Goal: Task Accomplishment & Management: Manage account settings

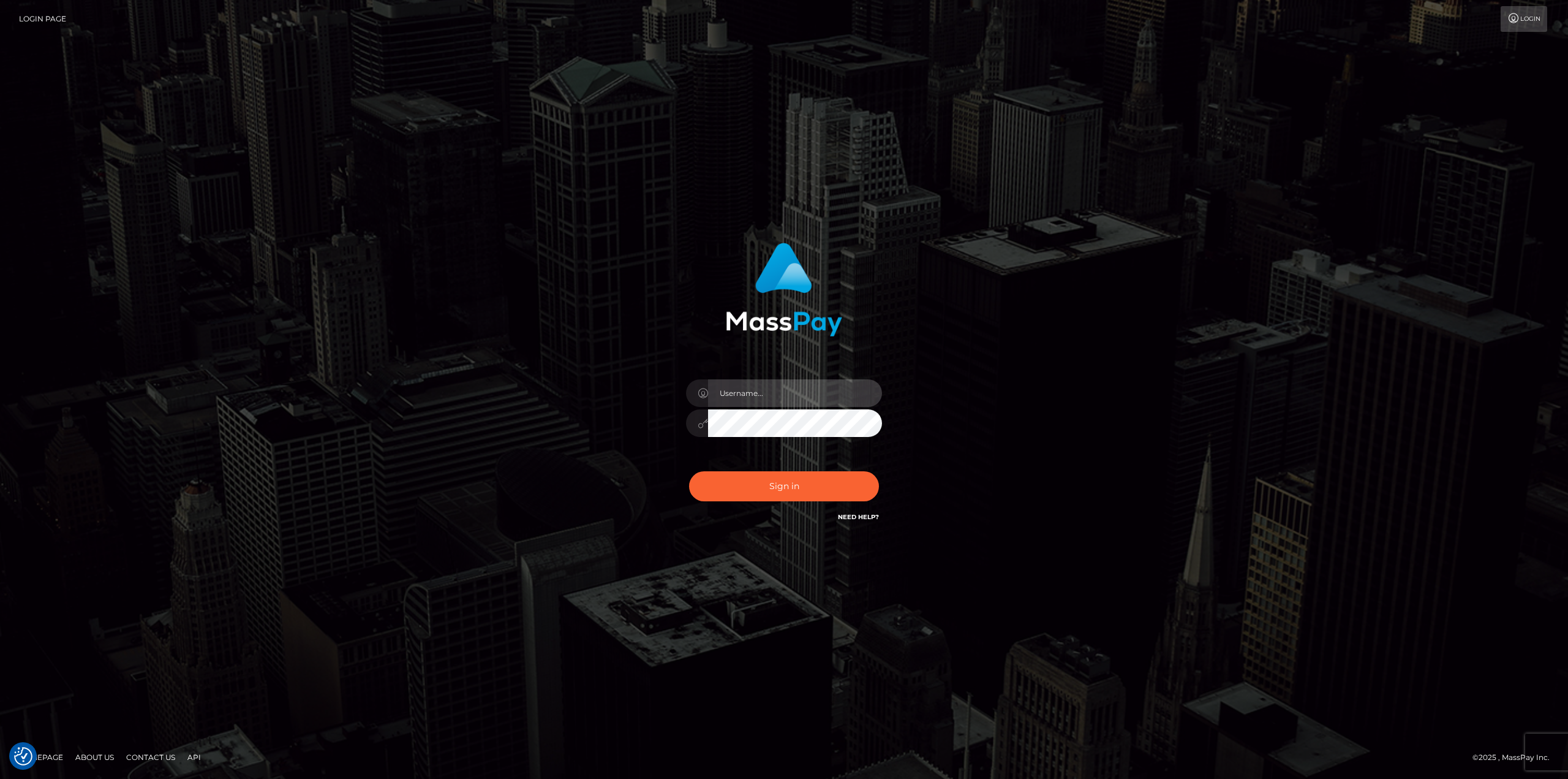
click at [744, 394] on input "text" at bounding box center [794, 393] width 174 height 27
type input "Ahmed"
click at [689, 471] on button "Sign in" at bounding box center [784, 486] width 190 height 30
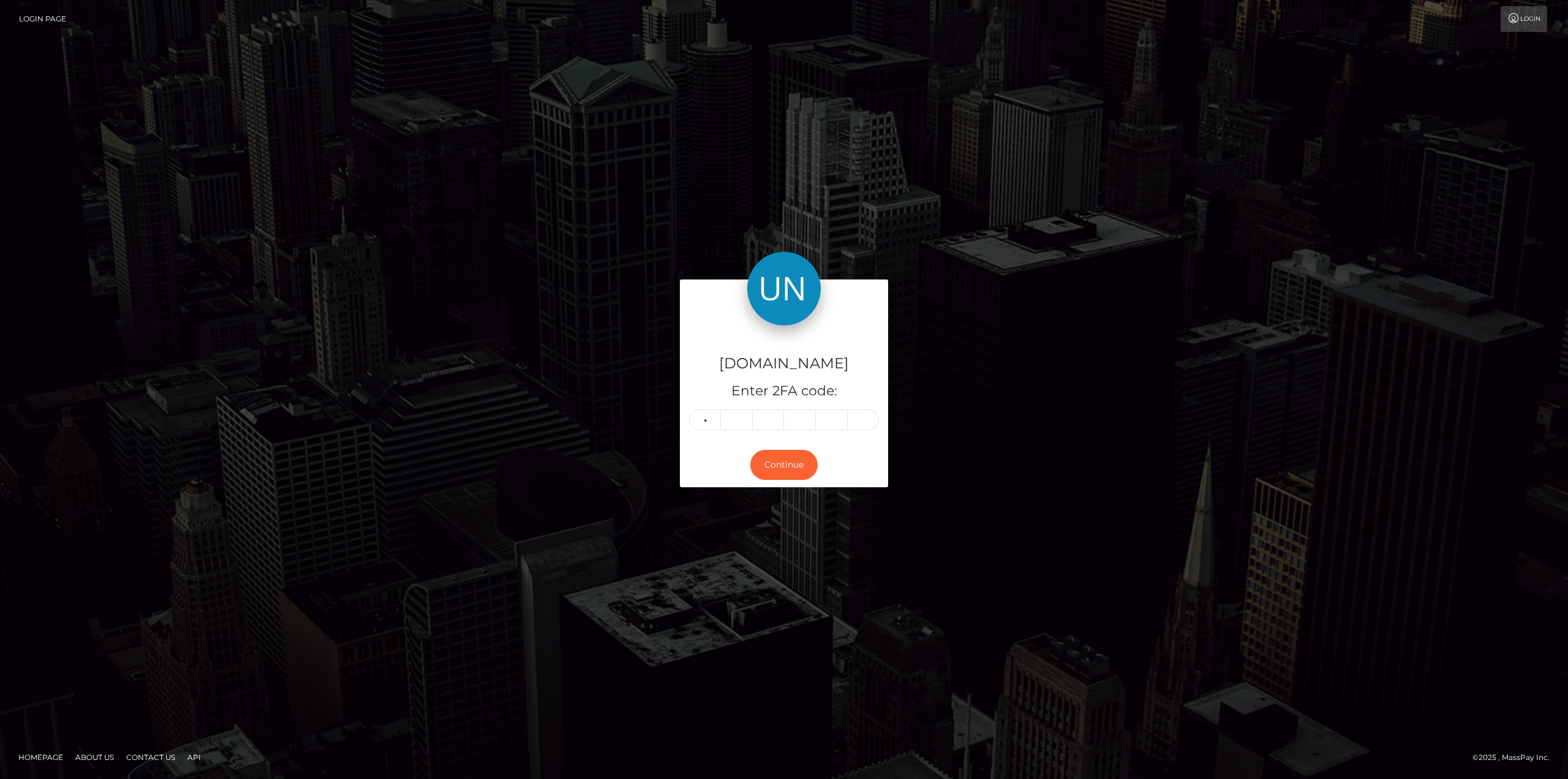
type input "6"
type input "5"
type input "8"
type input "2"
type input "4"
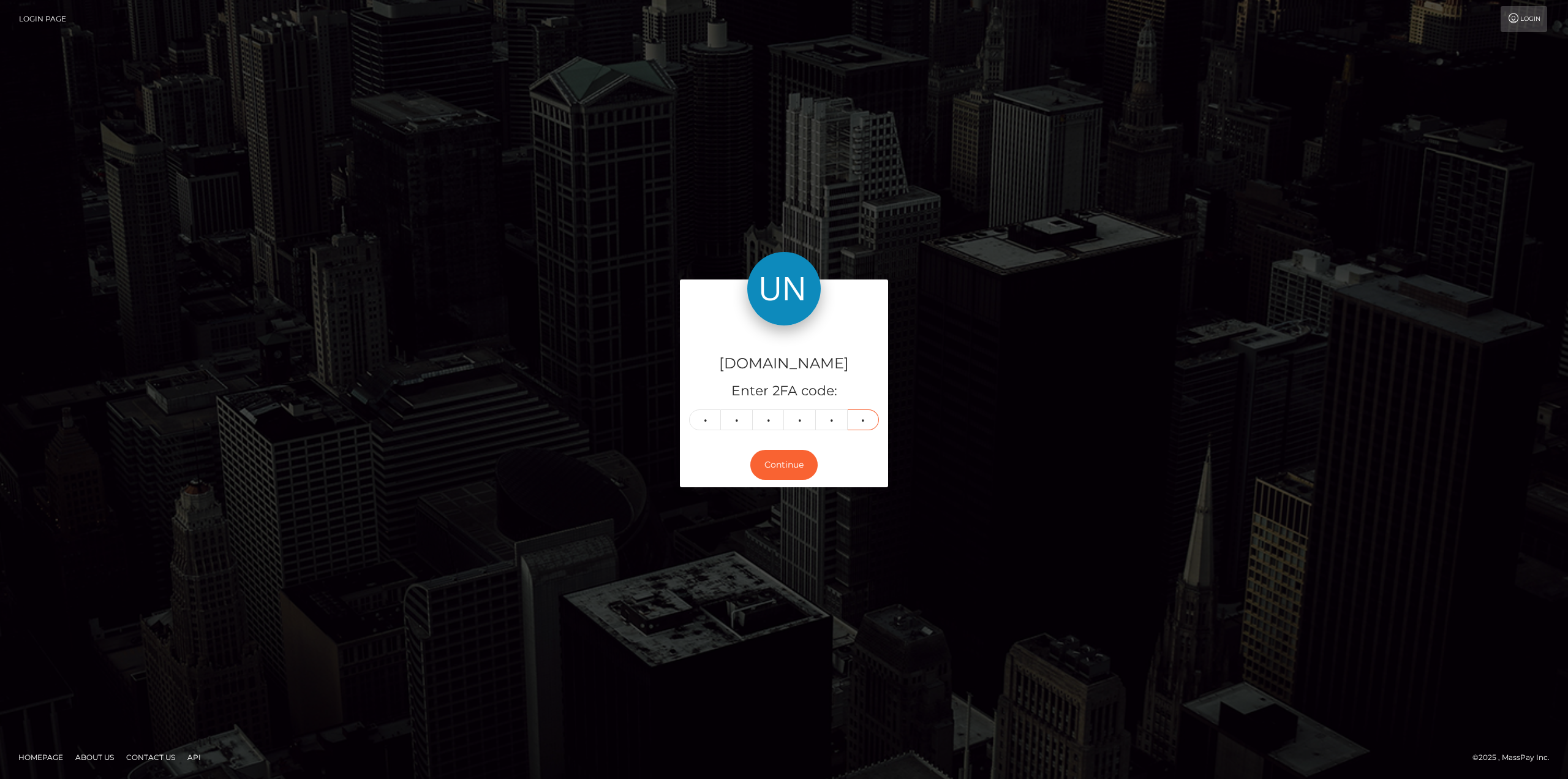
type input "9"
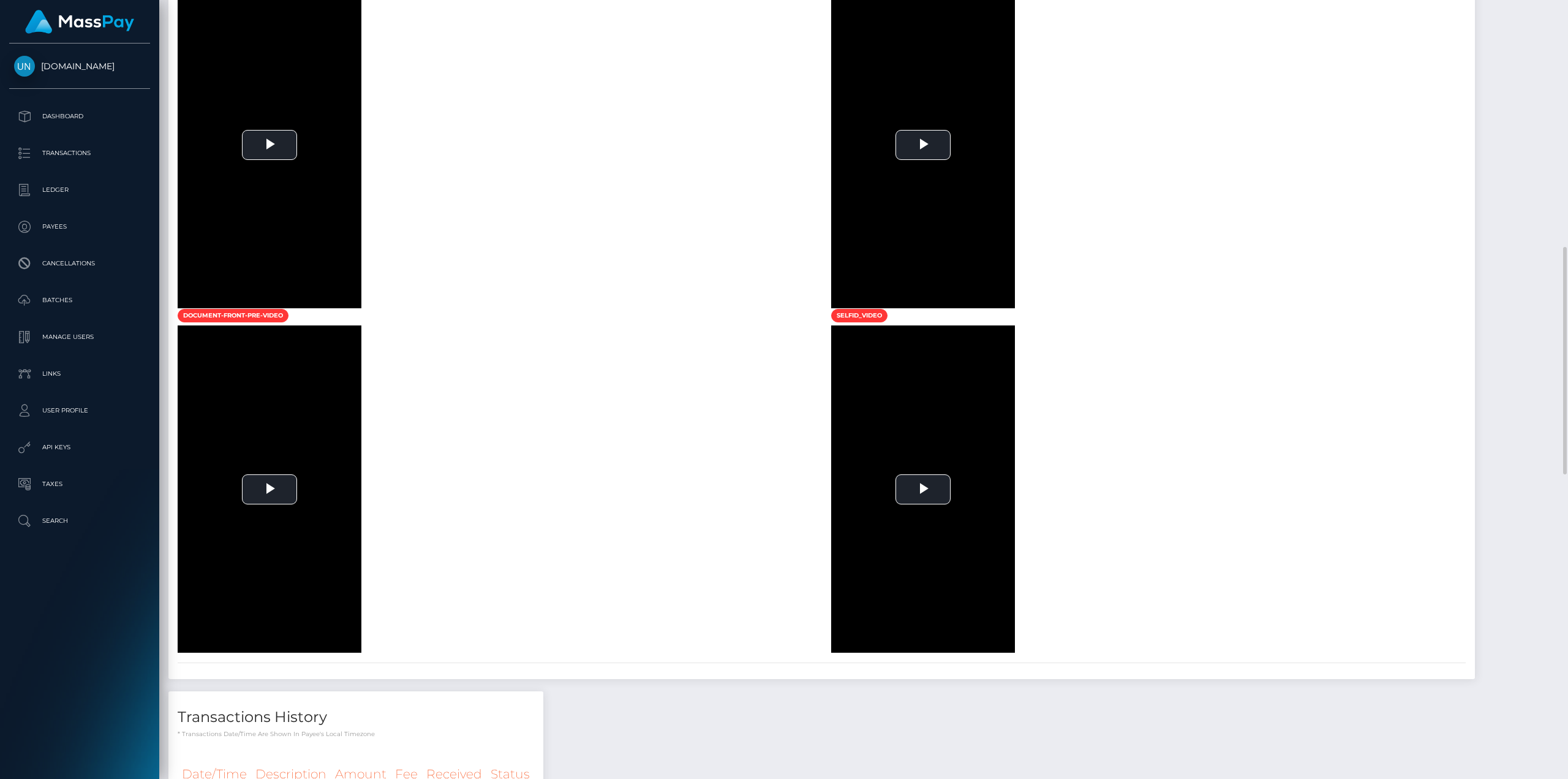
scroll to position [419, 0]
